Goal: Task Accomplishment & Management: Use online tool/utility

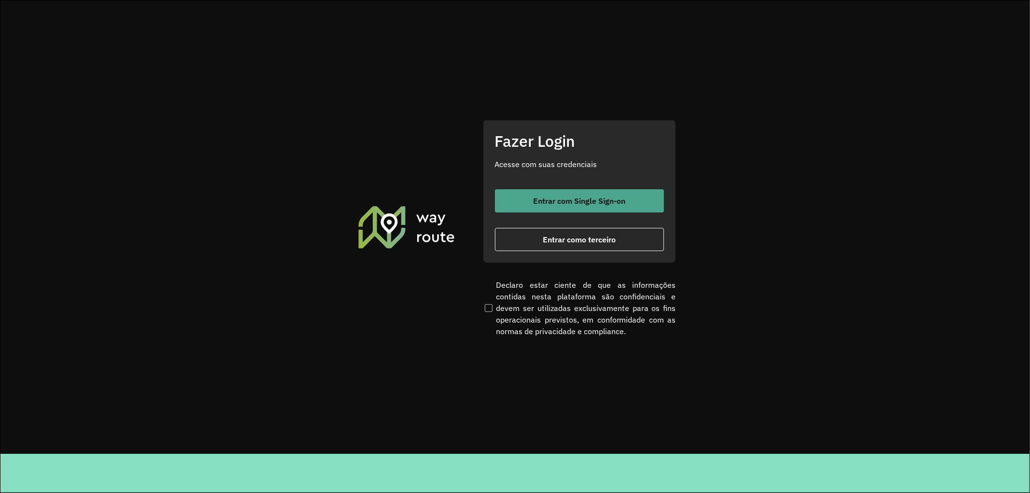
click at [575, 192] on button "Entrar com Single Sign-on" at bounding box center [579, 200] width 169 height 23
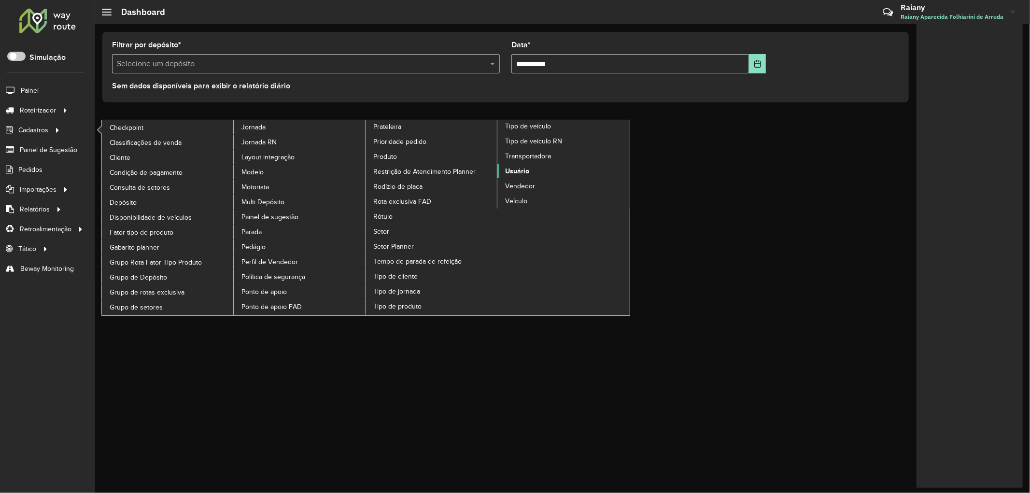
click at [513, 176] on span "Usuário" at bounding box center [517, 171] width 24 height 10
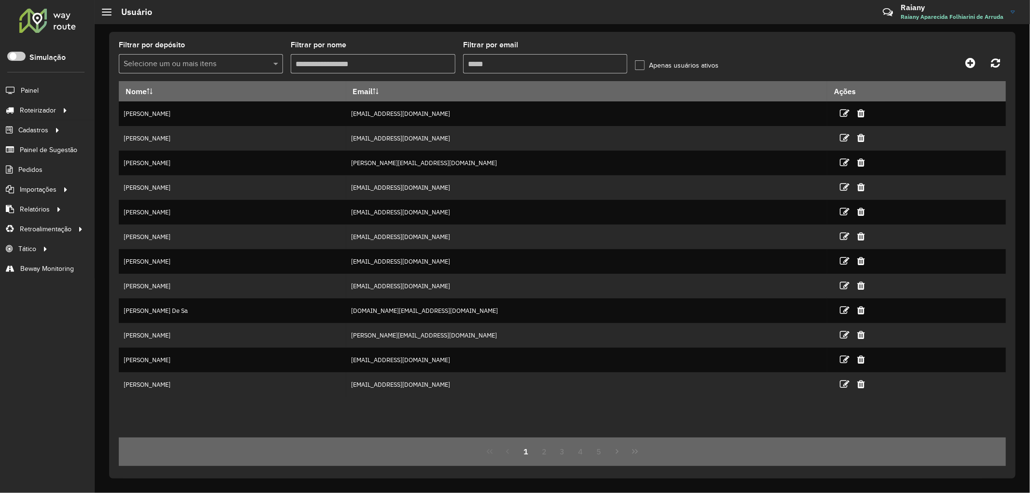
click at [523, 64] on input "Filtrar por email" at bounding box center [545, 63] width 164 height 19
paste input "**********"
type input "**********"
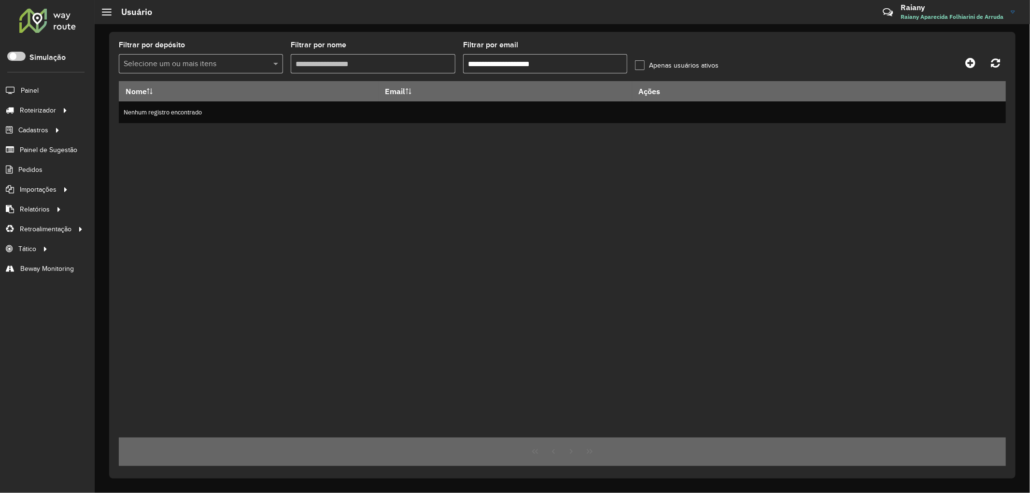
drag, startPoint x: 592, startPoint y: 61, endPoint x: 455, endPoint y: 66, distance: 136.3
click at [455, 66] on formly-group "**********" at bounding box center [448, 62] width 658 height 40
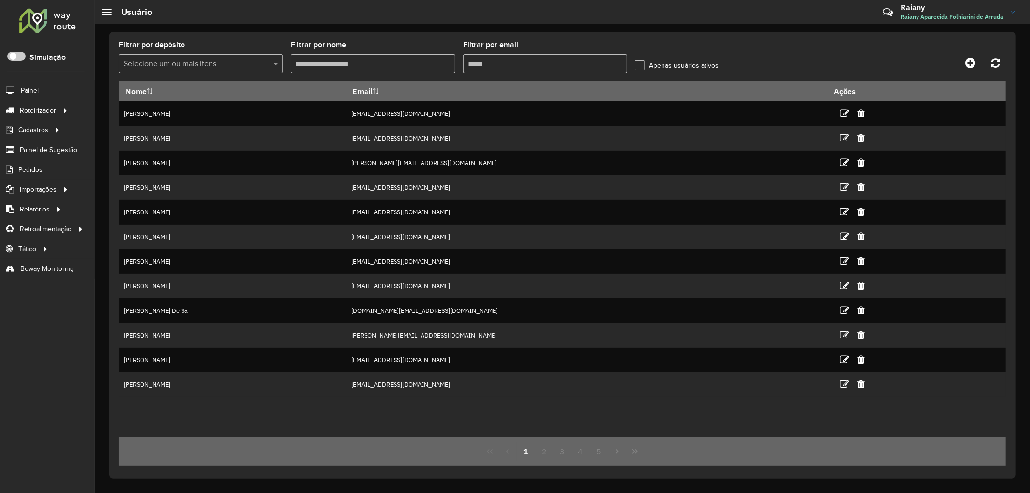
click at [358, 63] on input "Filtrar por nome" at bounding box center [373, 63] width 164 height 19
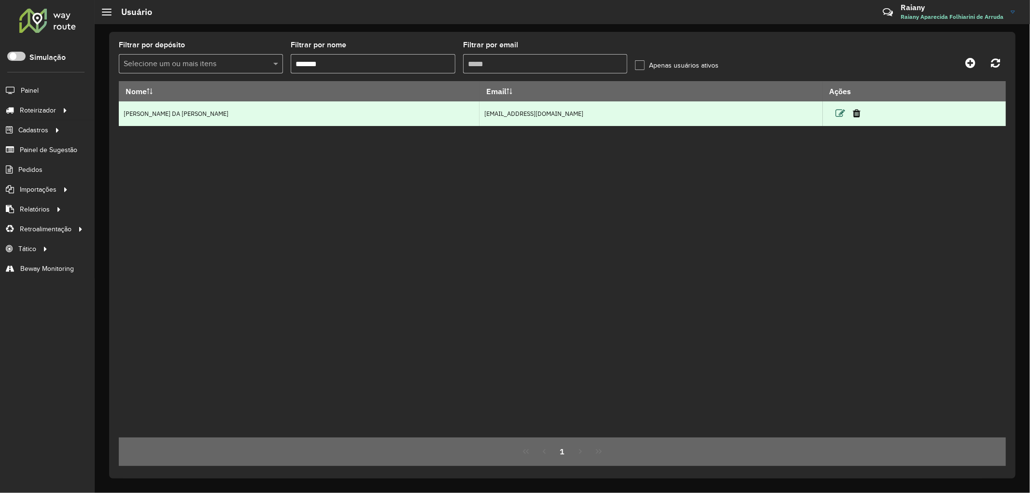
type input "*******"
click at [835, 118] on icon at bounding box center [840, 114] width 10 height 10
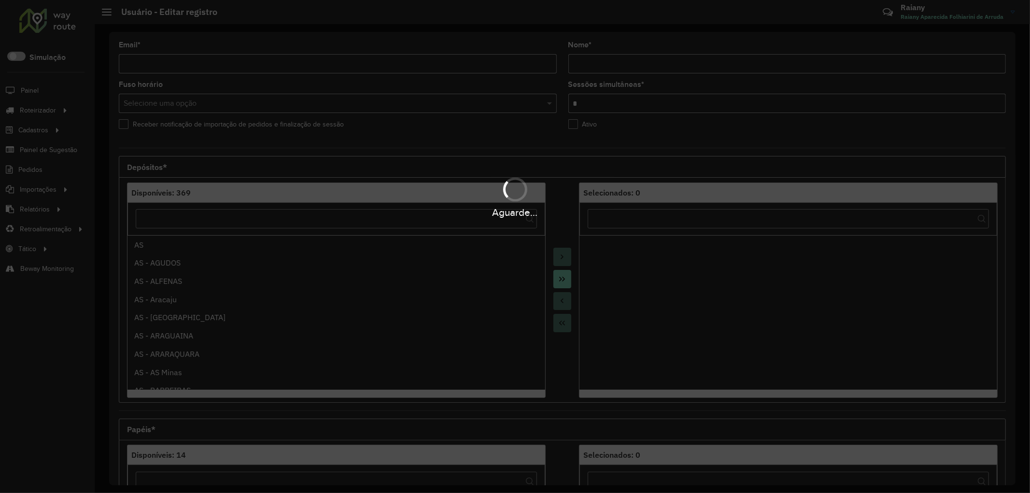
type input "**********"
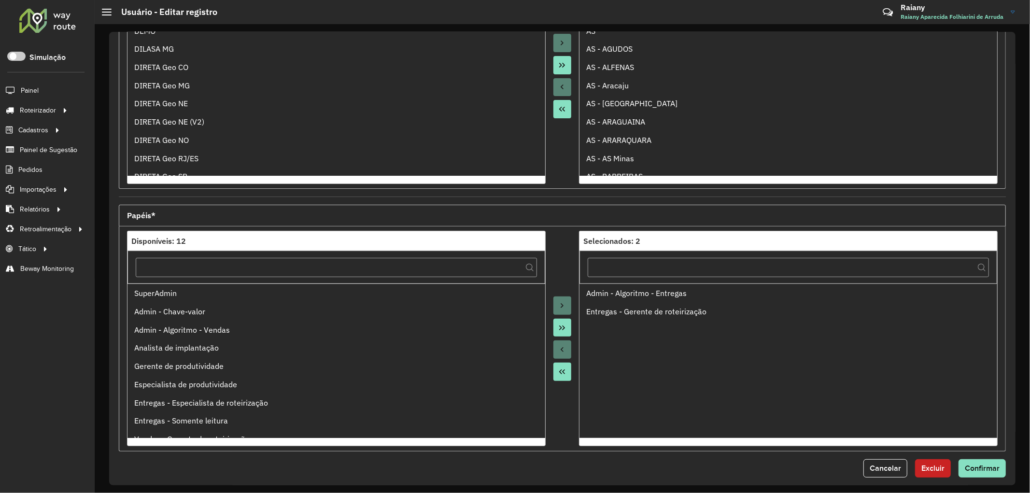
scroll to position [214, 0]
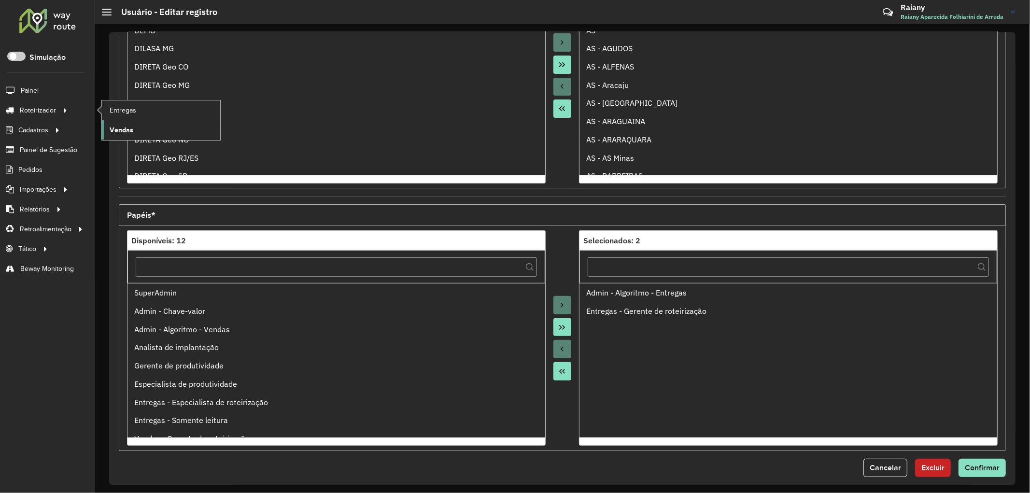
click at [114, 134] on span "Vendas" at bounding box center [122, 130] width 24 height 10
click at [128, 133] on span "Vendas" at bounding box center [122, 130] width 24 height 10
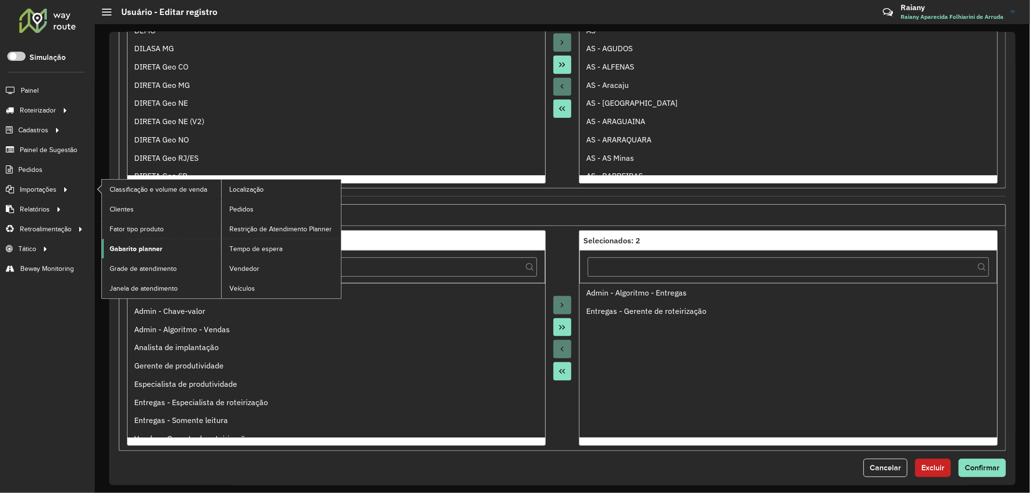
click at [146, 251] on span "Gabarito planner" at bounding box center [136, 249] width 53 height 10
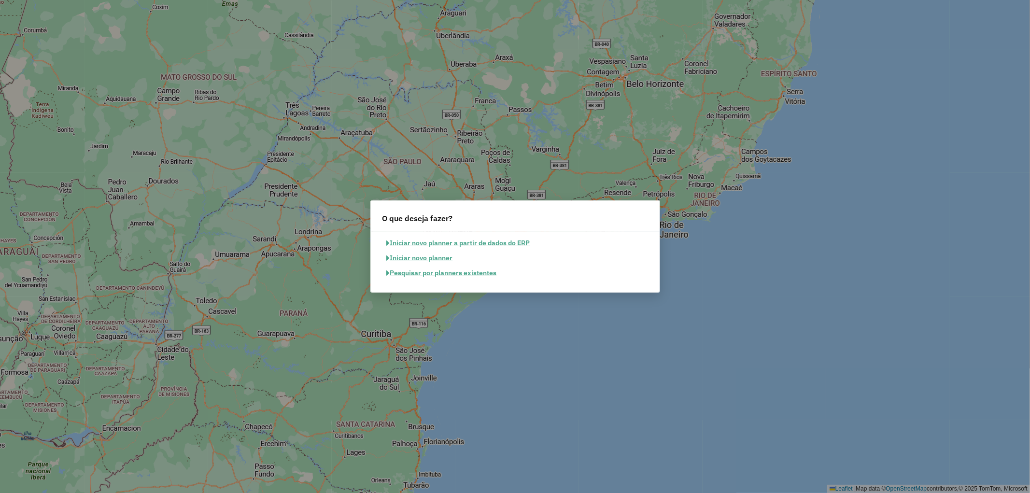
click at [436, 272] on button "Pesquisar por planners existentes" at bounding box center [441, 273] width 119 height 15
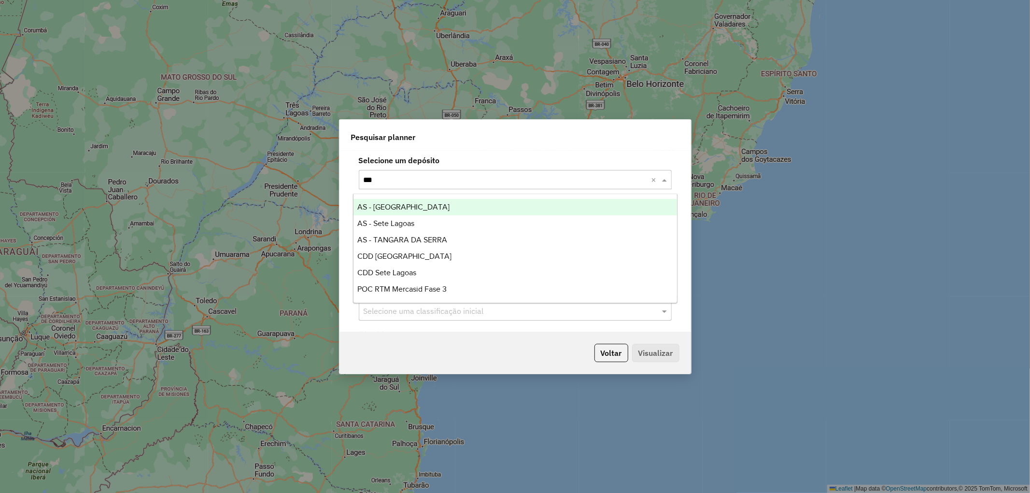
type input "****"
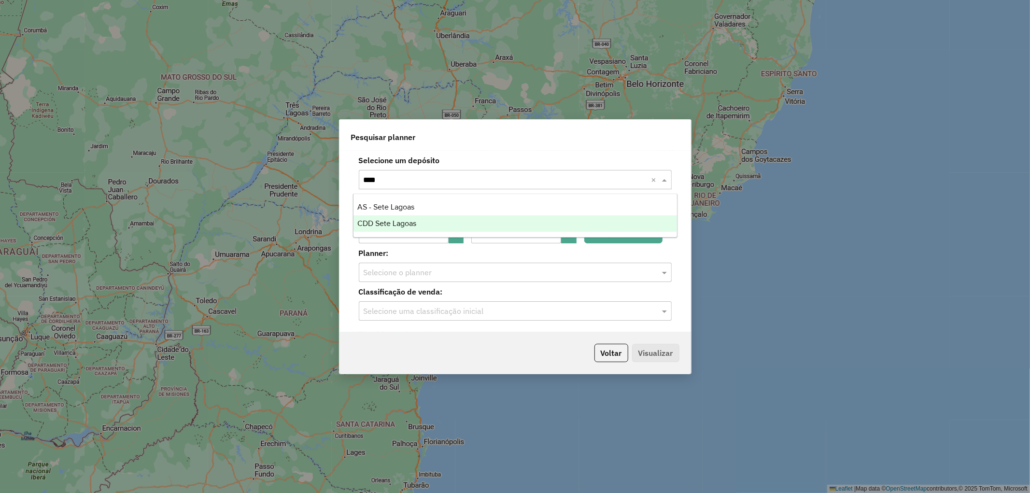
click at [408, 225] on span "CDD Sete Lagoas" at bounding box center [386, 223] width 59 height 8
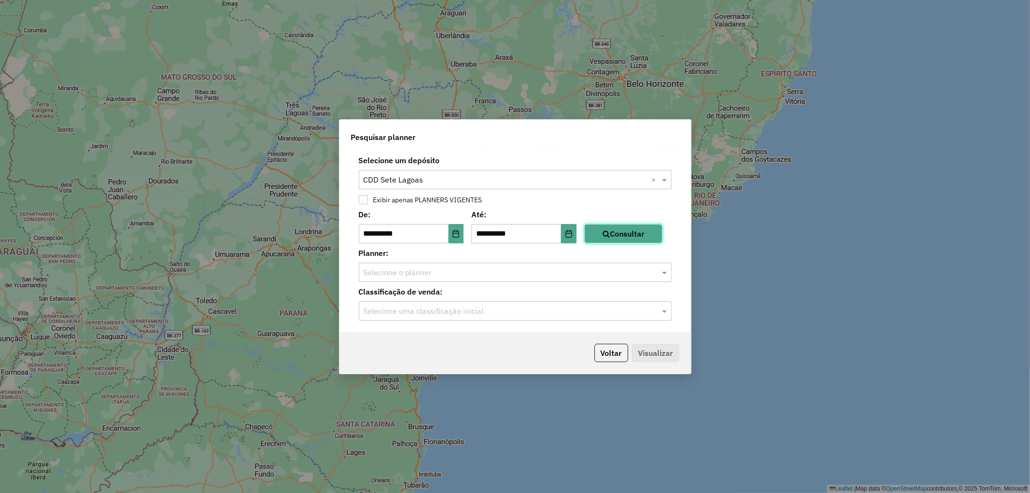
click at [606, 235] on button "Consultar" at bounding box center [623, 233] width 78 height 19
click at [511, 276] on input "text" at bounding box center [506, 273] width 284 height 12
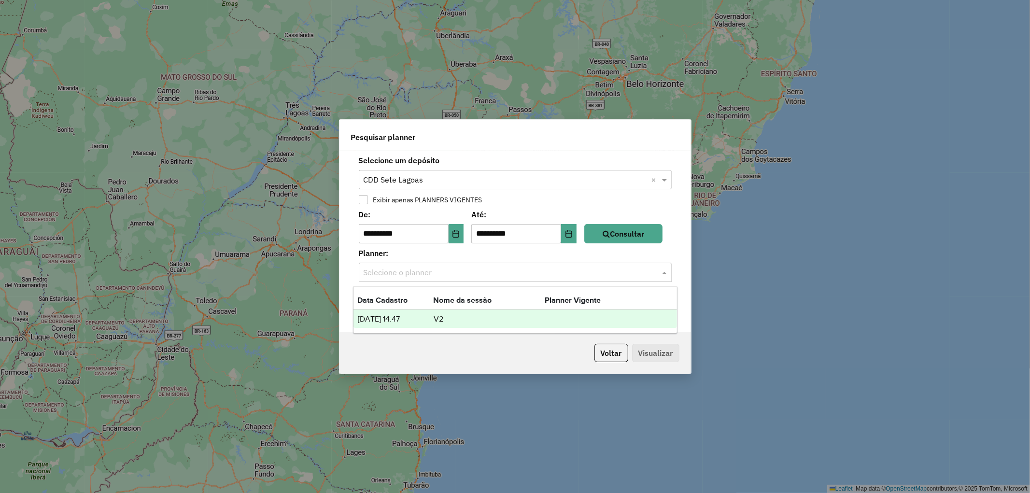
click at [437, 316] on td "V2" at bounding box center [489, 319] width 112 height 13
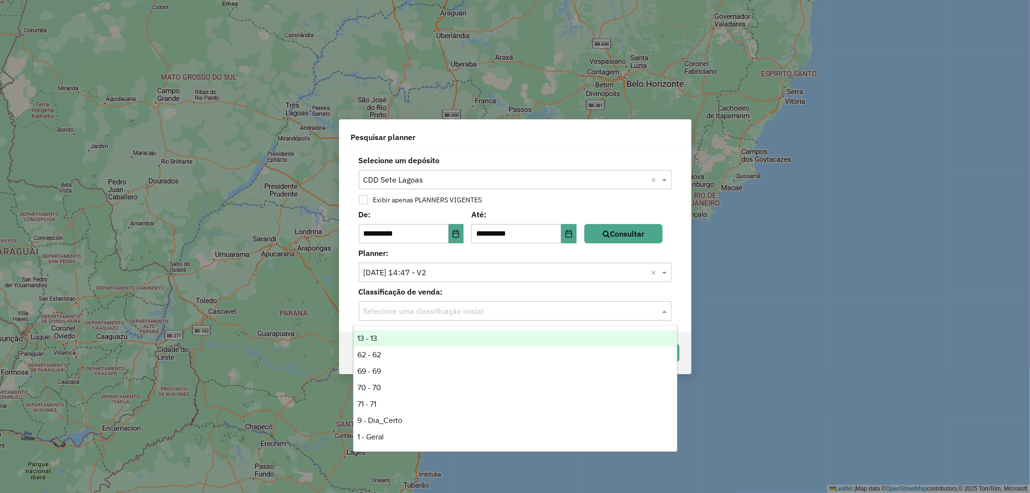
click at [435, 308] on input "text" at bounding box center [506, 312] width 284 height 12
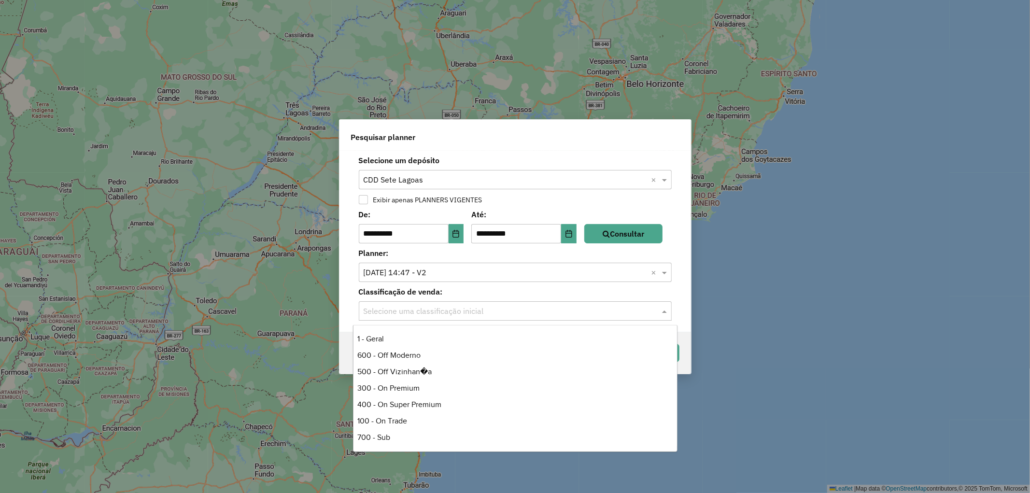
scroll to position [107, 0]
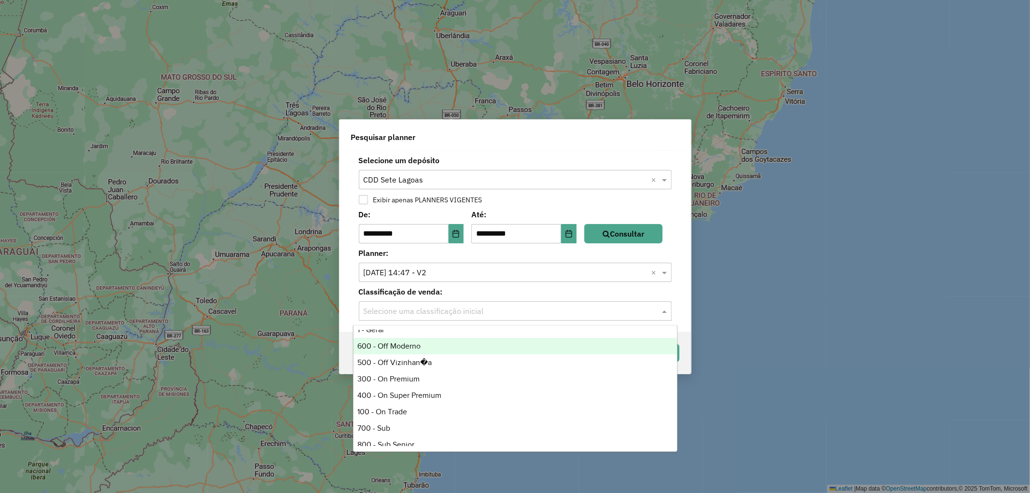
click at [396, 346] on div "600 - Off Moderno" at bounding box center [515, 346] width 324 height 16
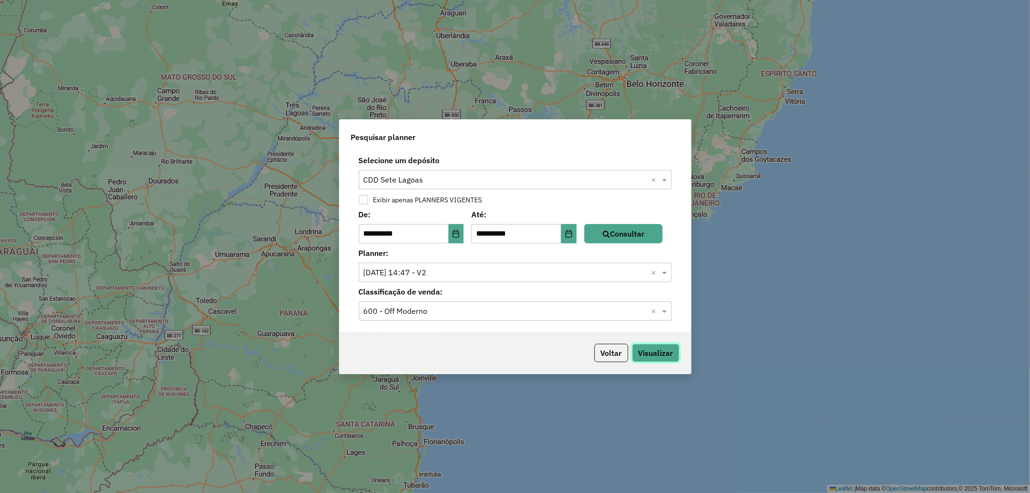
click at [659, 358] on button "Visualizar" at bounding box center [655, 353] width 47 height 18
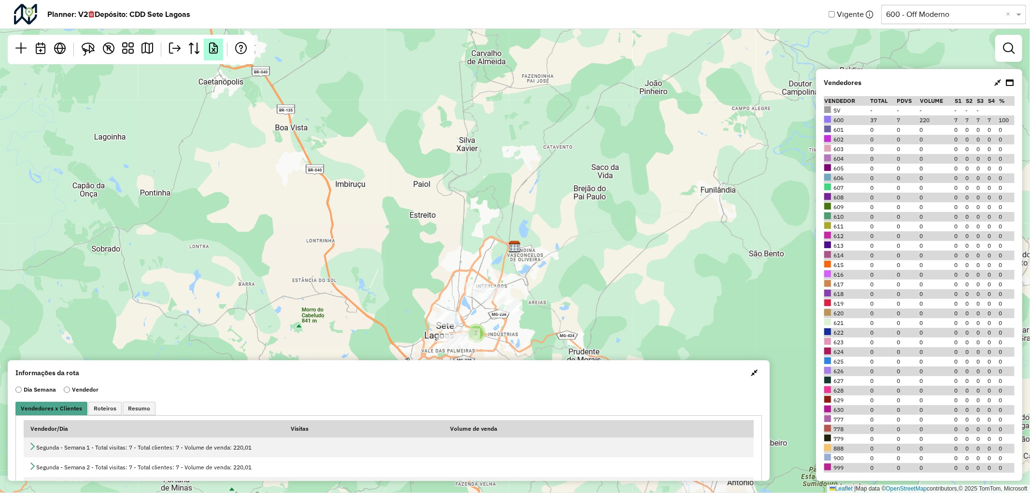
click at [216, 52] on em at bounding box center [214, 48] width 12 height 12
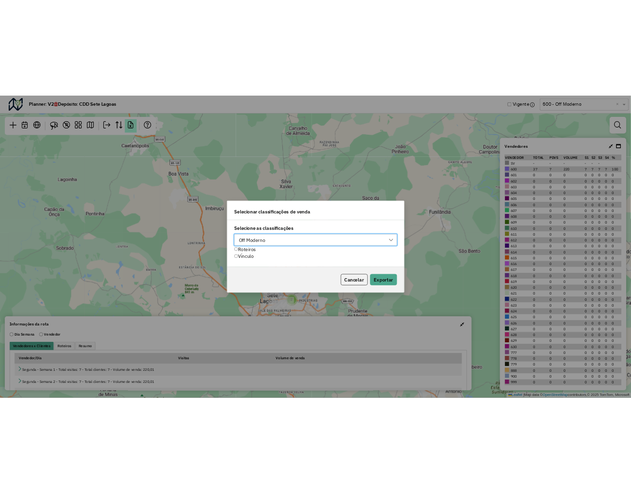
scroll to position [6, 42]
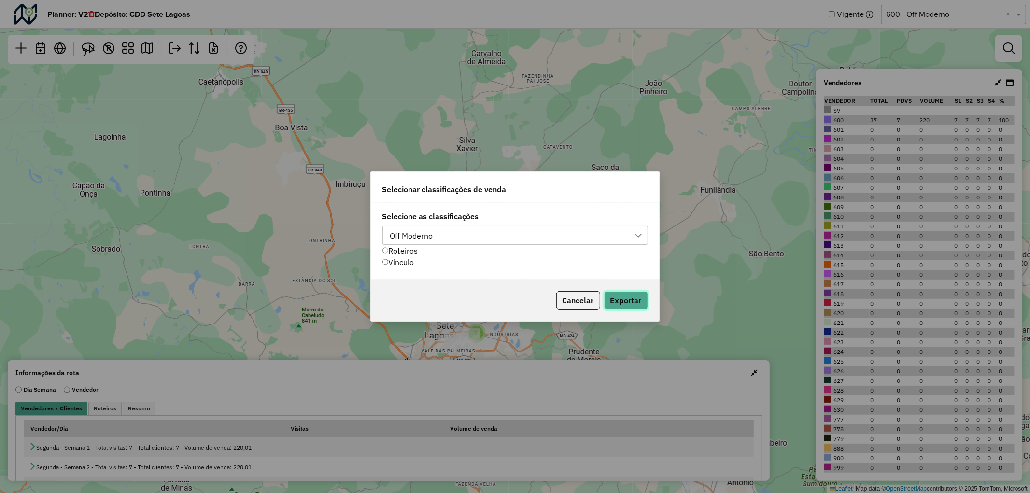
click at [635, 298] on button "Exportar" at bounding box center [626, 300] width 44 height 18
click at [580, 304] on button "Cancelar" at bounding box center [578, 300] width 44 height 18
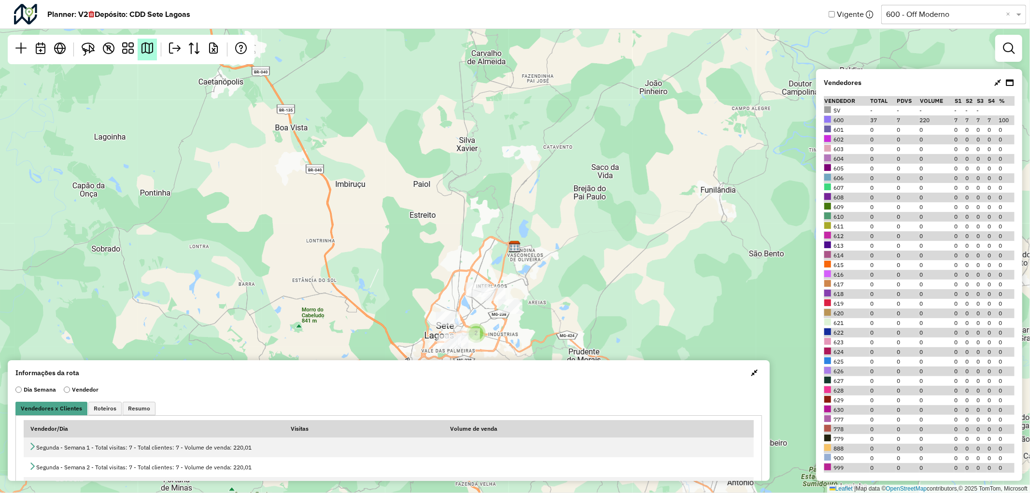
click at [143, 52] on em at bounding box center [147, 48] width 12 height 12
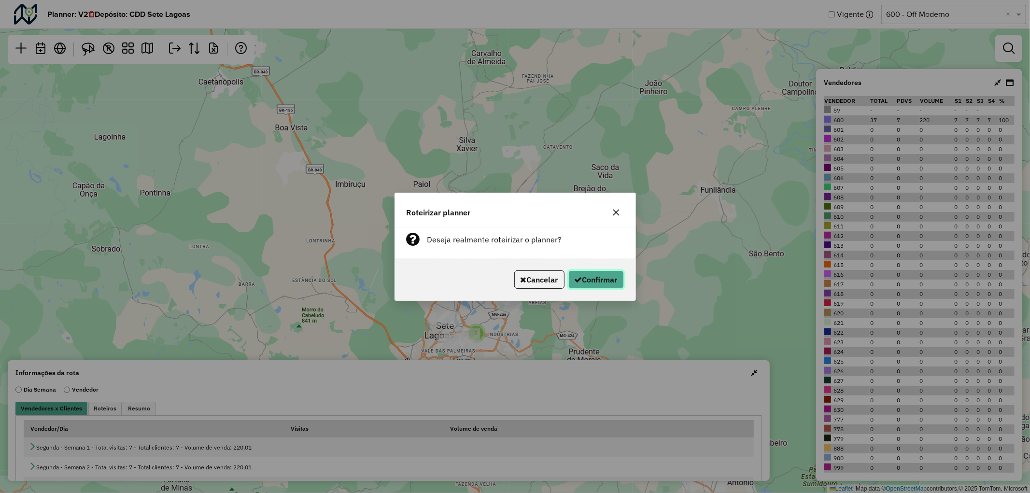
click at [602, 284] on button "Confirmar" at bounding box center [596, 279] width 56 height 18
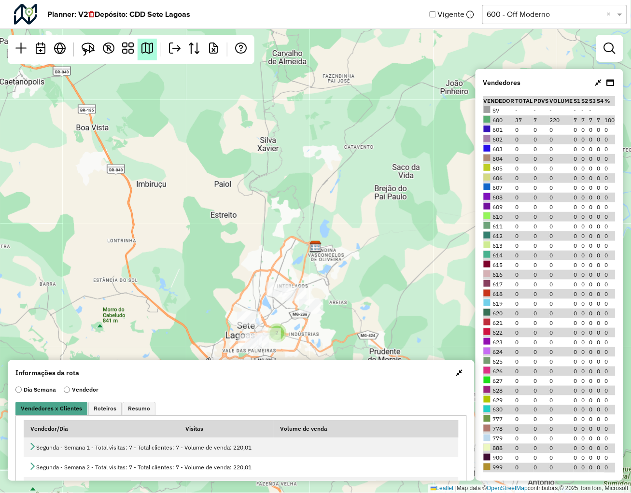
click at [151, 56] on link at bounding box center [147, 50] width 19 height 22
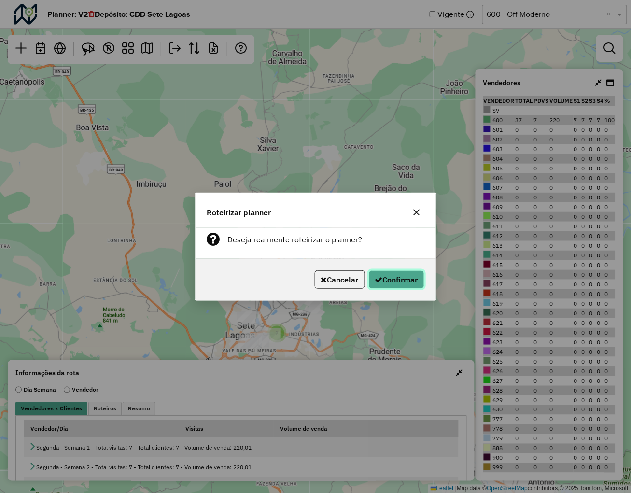
click at [389, 277] on button "Confirmar" at bounding box center [397, 279] width 56 height 18
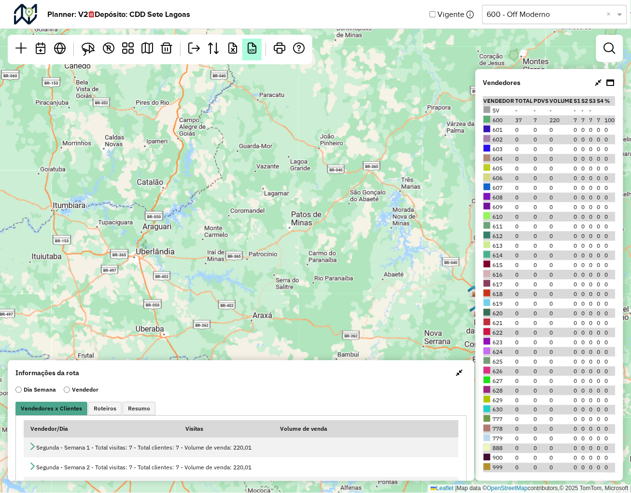
click at [250, 56] on link "KM" at bounding box center [251, 50] width 19 height 22
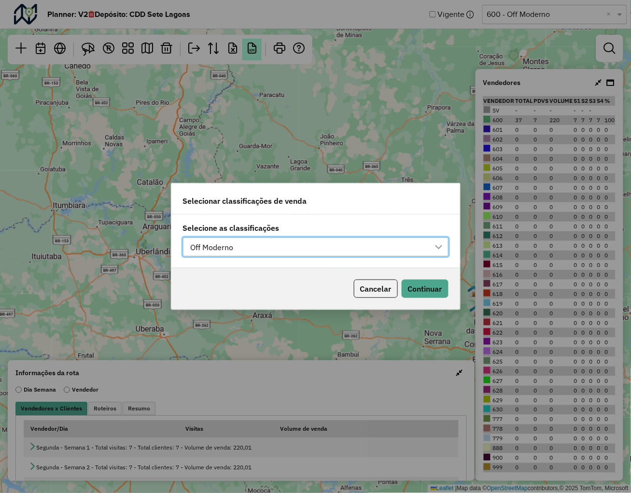
scroll to position [6, 42]
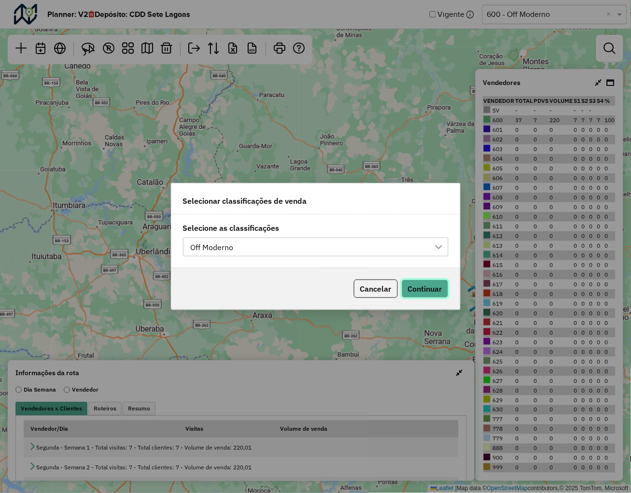
click at [421, 293] on button "Continuar" at bounding box center [425, 289] width 47 height 18
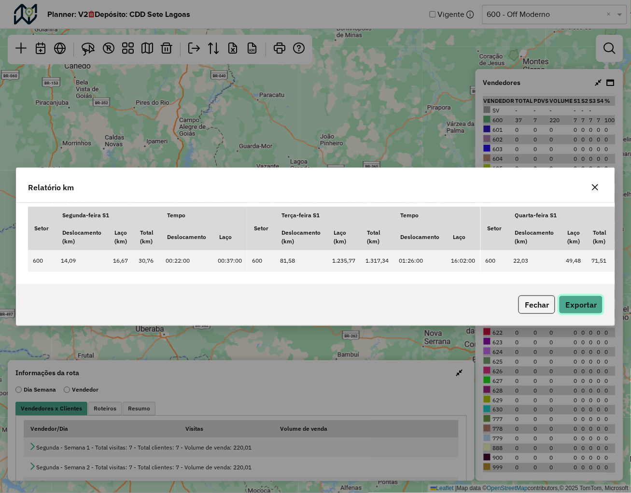
click at [579, 308] on button "Exportar" at bounding box center [581, 305] width 44 height 18
click at [593, 185] on icon "button" at bounding box center [596, 187] width 8 height 8
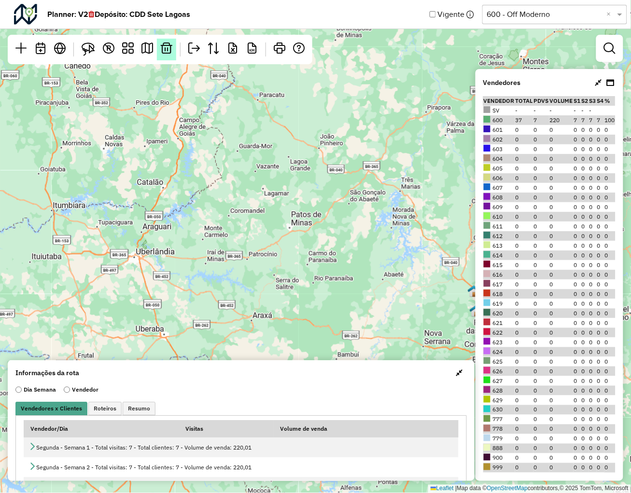
click at [171, 53] on em at bounding box center [167, 48] width 12 height 12
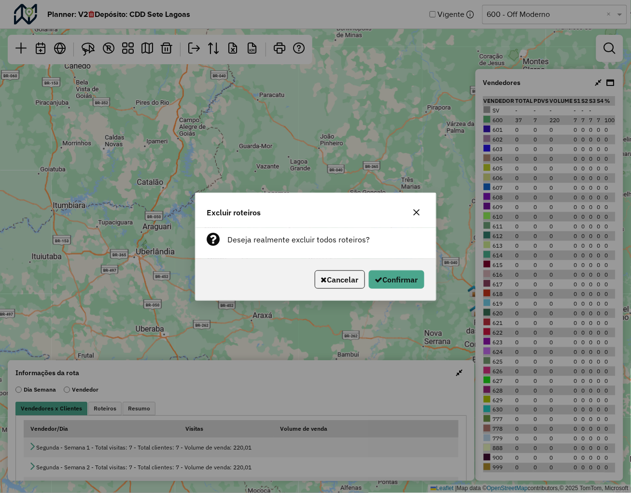
click at [398, 288] on div "Cancelar Confirmar" at bounding box center [316, 280] width 240 height 42
click at [395, 282] on button "Confirmar" at bounding box center [397, 279] width 56 height 18
